Goal: Task Accomplishment & Management: Use online tool/utility

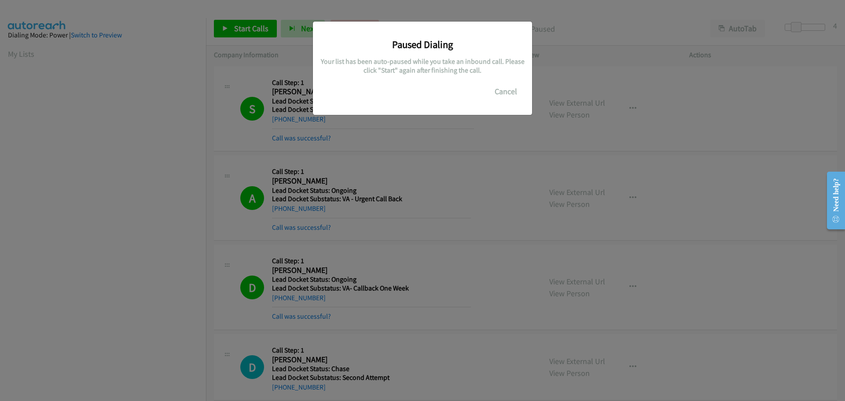
scroll to position [93, 0]
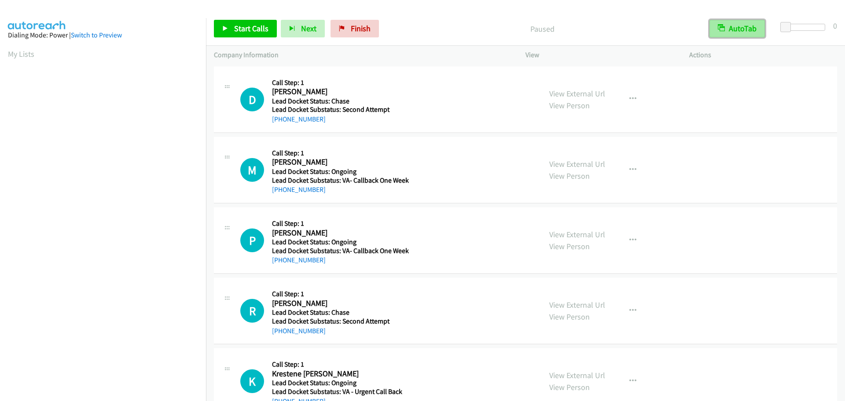
click at [751, 29] on button "AutoTab" at bounding box center [737, 29] width 55 height 18
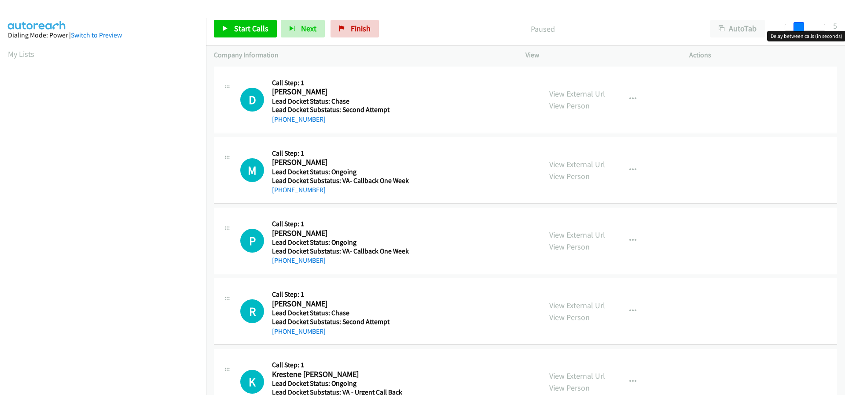
drag, startPoint x: 786, startPoint y: 24, endPoint x: 799, endPoint y: 25, distance: 12.3
click at [799, 25] on span at bounding box center [799, 27] width 11 height 11
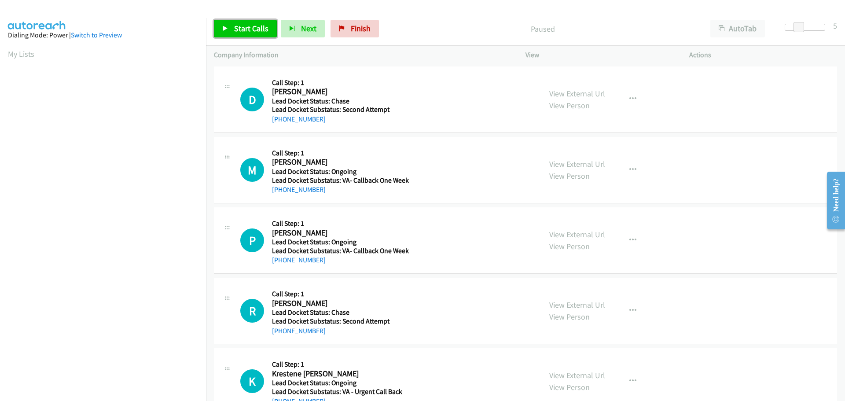
click at [247, 28] on span "Start Calls" at bounding box center [251, 28] width 34 height 10
drag, startPoint x: 321, startPoint y: 118, endPoint x: 282, endPoint y: 122, distance: 39.8
click at [282, 122] on div "+1 760-680-7965" at bounding box center [339, 119] width 135 height 11
copy link "760-680-7965"
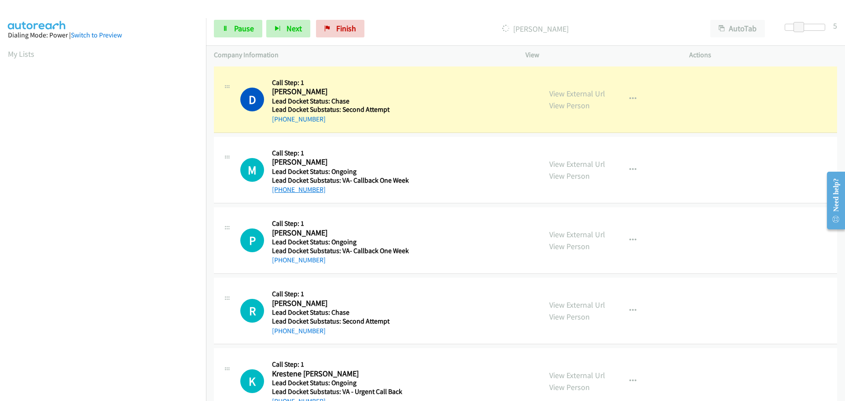
drag, startPoint x: 324, startPoint y: 189, endPoint x: 280, endPoint y: 187, distance: 44.1
click at [280, 187] on div "+1 754-268-3212" at bounding box center [340, 189] width 137 height 11
copy link "754-268-3212"
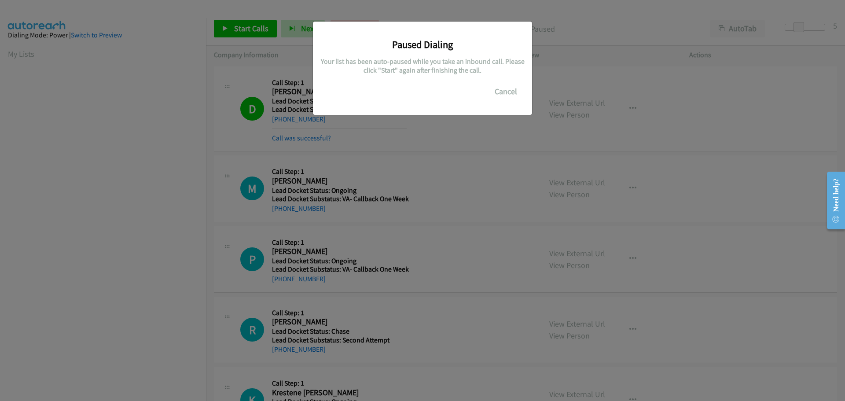
scroll to position [93, 0]
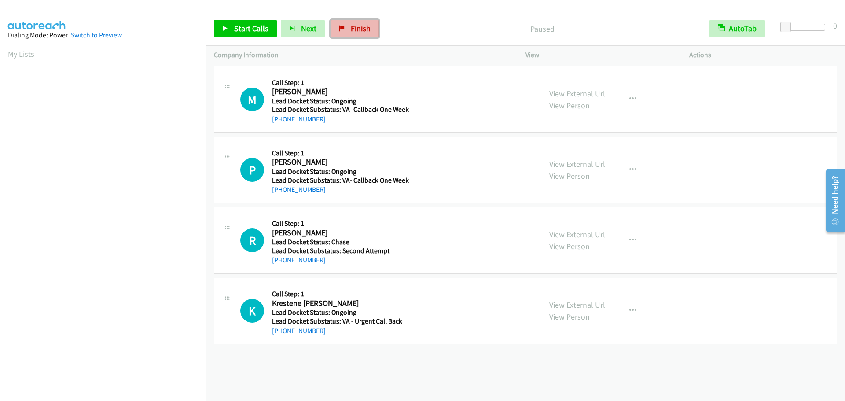
click at [353, 27] on span "Finish" at bounding box center [361, 28] width 20 height 10
